Goal: Task Accomplishment & Management: Manage account settings

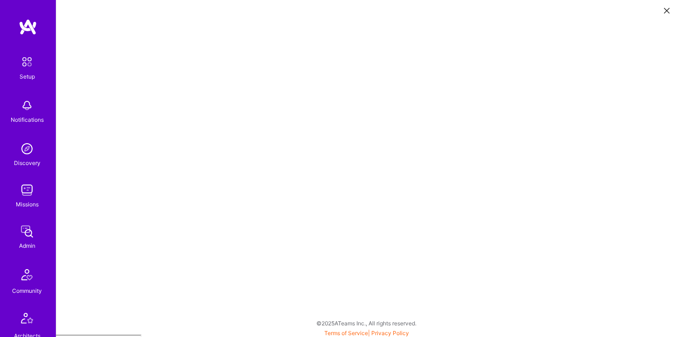
scroll to position [2, 0]
click at [27, 194] on img at bounding box center [27, 190] width 19 height 19
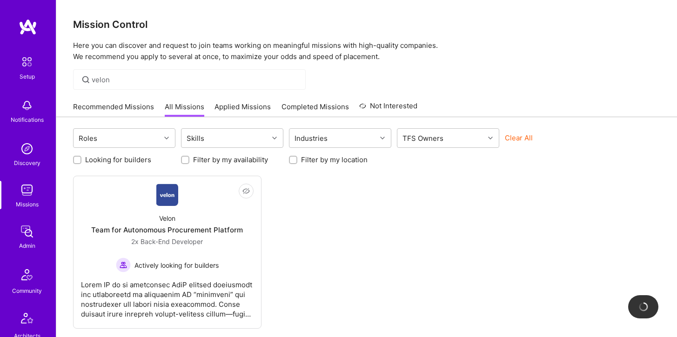
click at [185, 99] on div "Recommended Missions All Missions Applied Missions Completed Missions Not Inter…" at bounding box center [245, 107] width 344 height 20
click at [178, 84] on input "velon" at bounding box center [195, 80] width 207 height 10
click at [152, 83] on input "velon" at bounding box center [195, 80] width 207 height 10
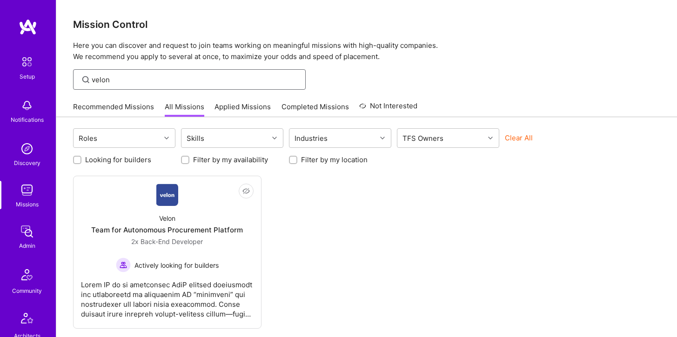
click at [152, 83] on input "velon" at bounding box center [195, 80] width 207 height 10
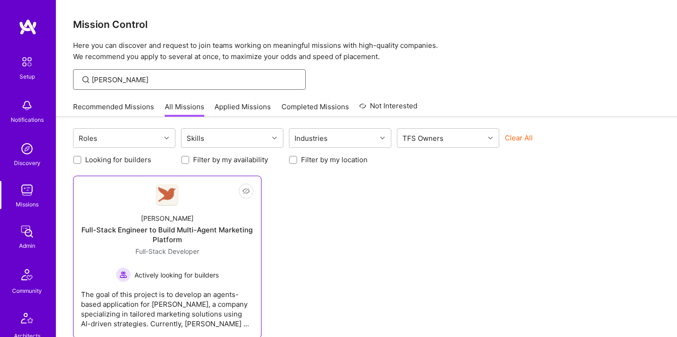
type input "Robynn"
click at [159, 211] on div "Robynn AI Full-Stack Engineer to Build Multi-Agent Marketing Platform Full-Stac…" at bounding box center [167, 244] width 173 height 76
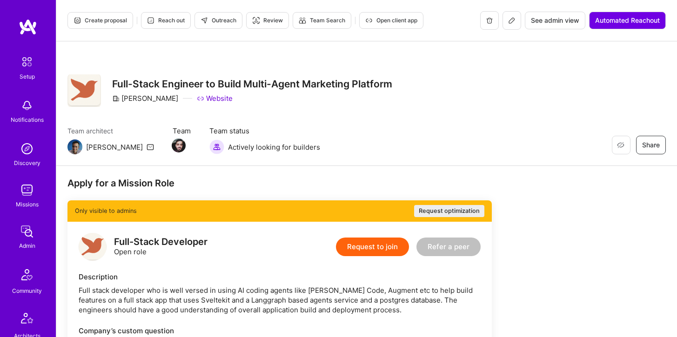
click at [506, 25] on button at bounding box center [511, 20] width 19 height 19
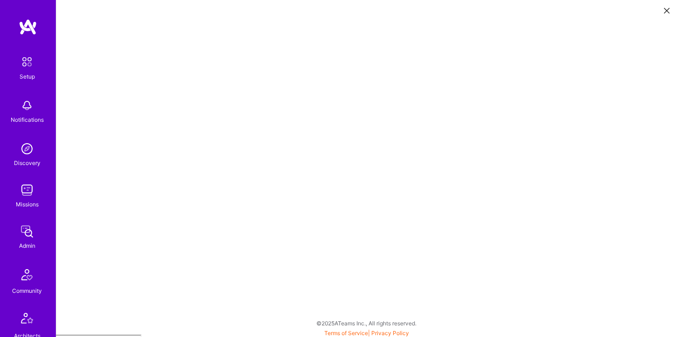
scroll to position [2, 0]
click at [664, 4] on button at bounding box center [666, 9] width 11 height 15
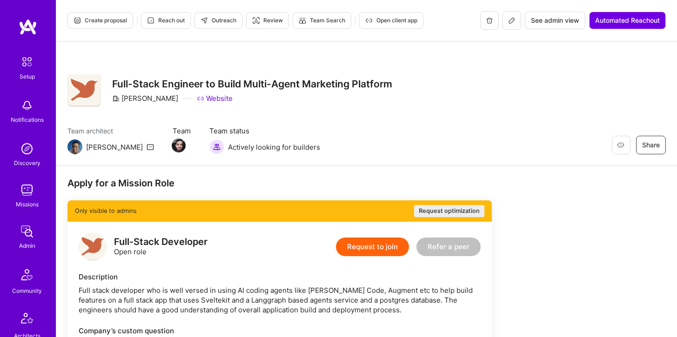
click at [507, 25] on button at bounding box center [511, 20] width 19 height 19
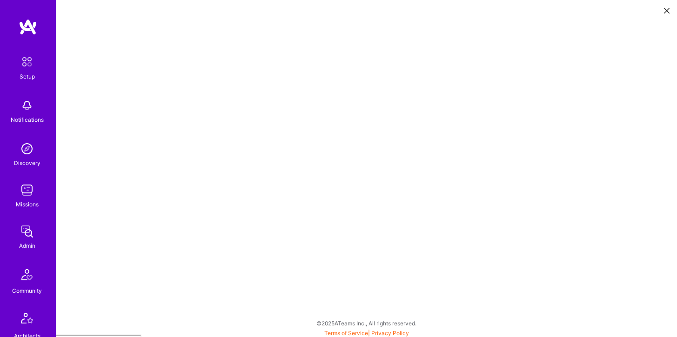
click at [668, 13] on icon at bounding box center [667, 11] width 6 height 6
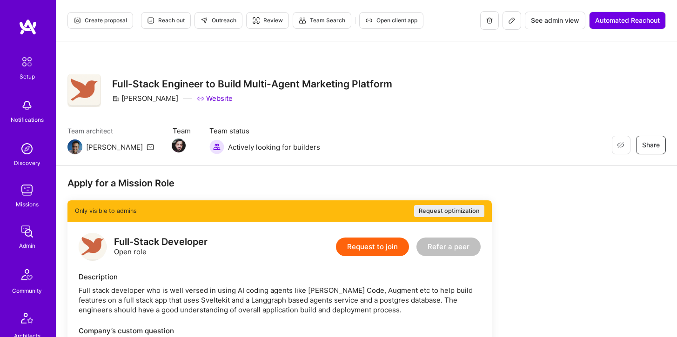
click at [510, 23] on icon at bounding box center [511, 20] width 7 height 7
